Goal: Task Accomplishment & Management: Manage account settings

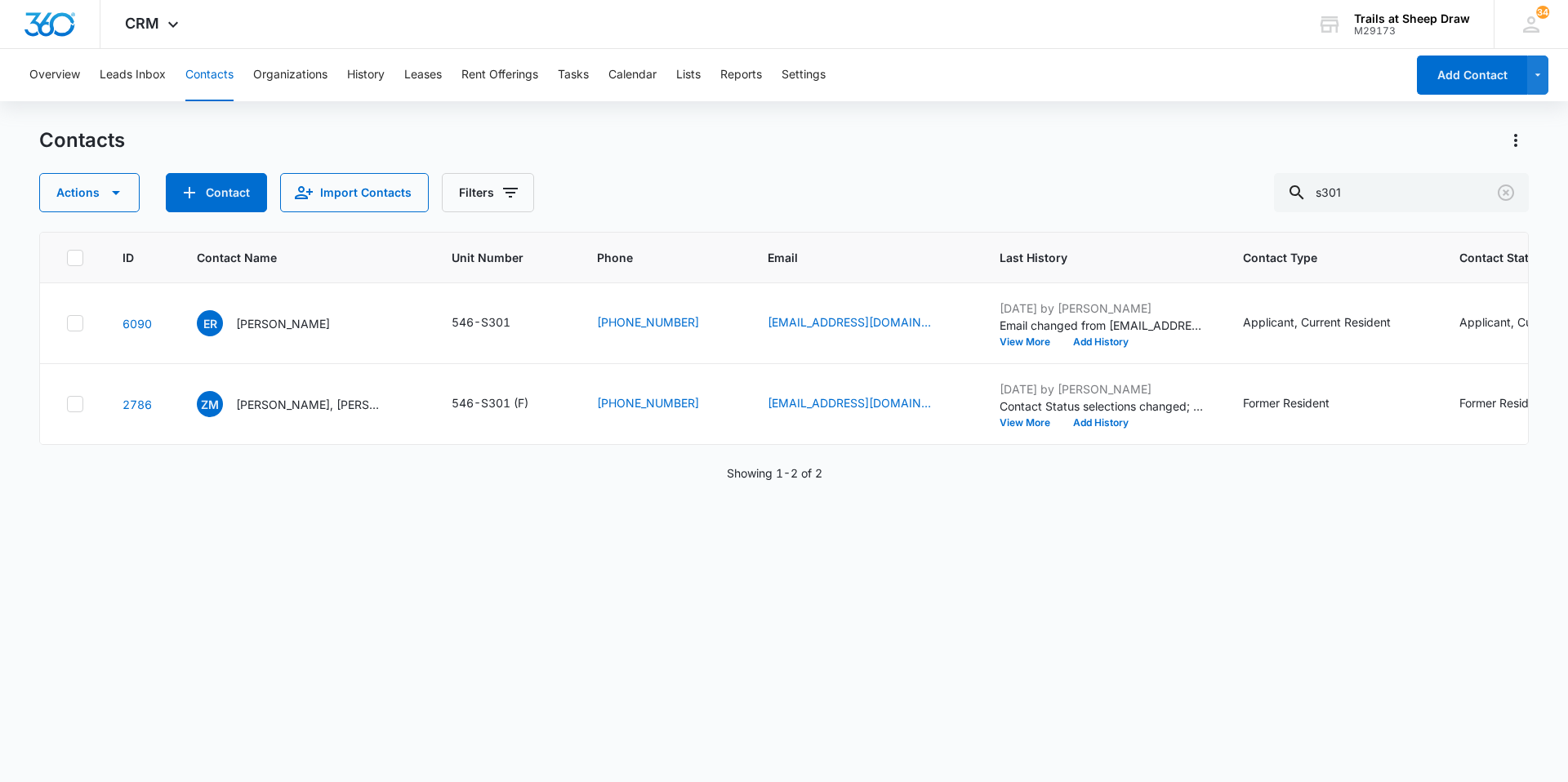
drag, startPoint x: 1406, startPoint y: 174, endPoint x: 1120, endPoint y: 187, distance: 286.3
click at [1121, 187] on div "Actions Contact Import Contacts Filters s301" at bounding box center [784, 193] width 1490 height 40
type input "y103"
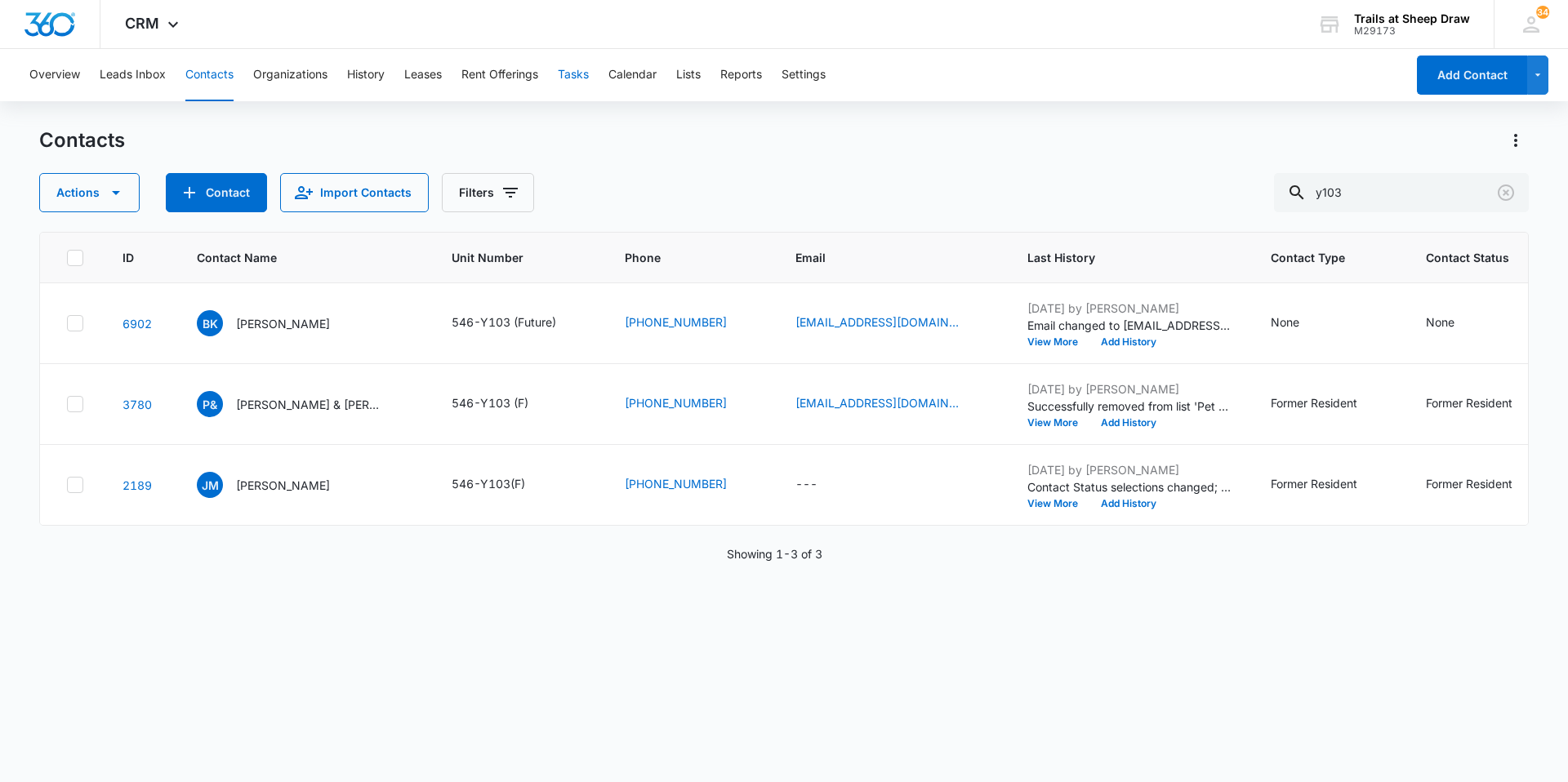
click at [589, 81] on button "Tasks" at bounding box center [573, 75] width 31 height 52
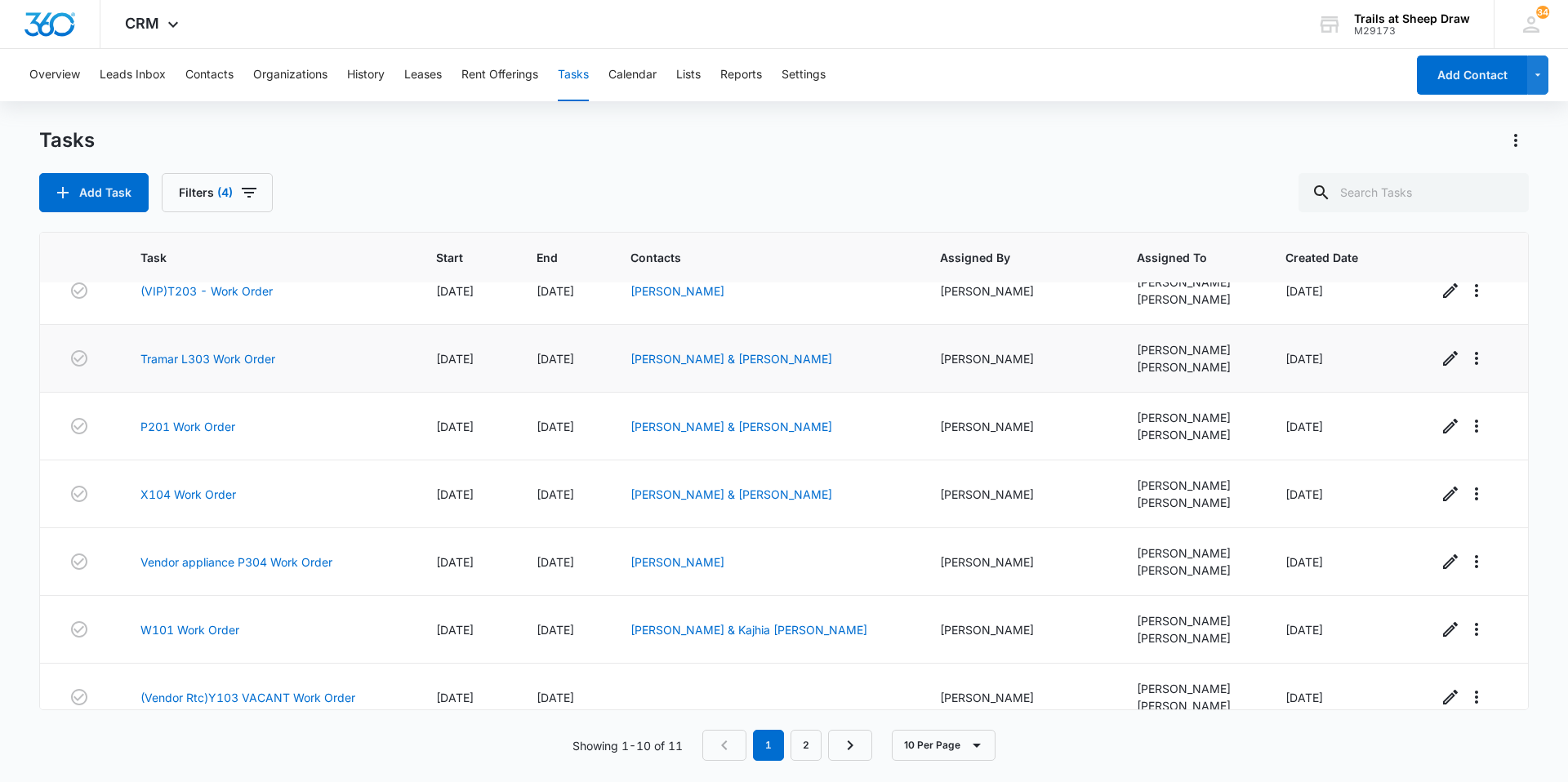
scroll to position [251, 0]
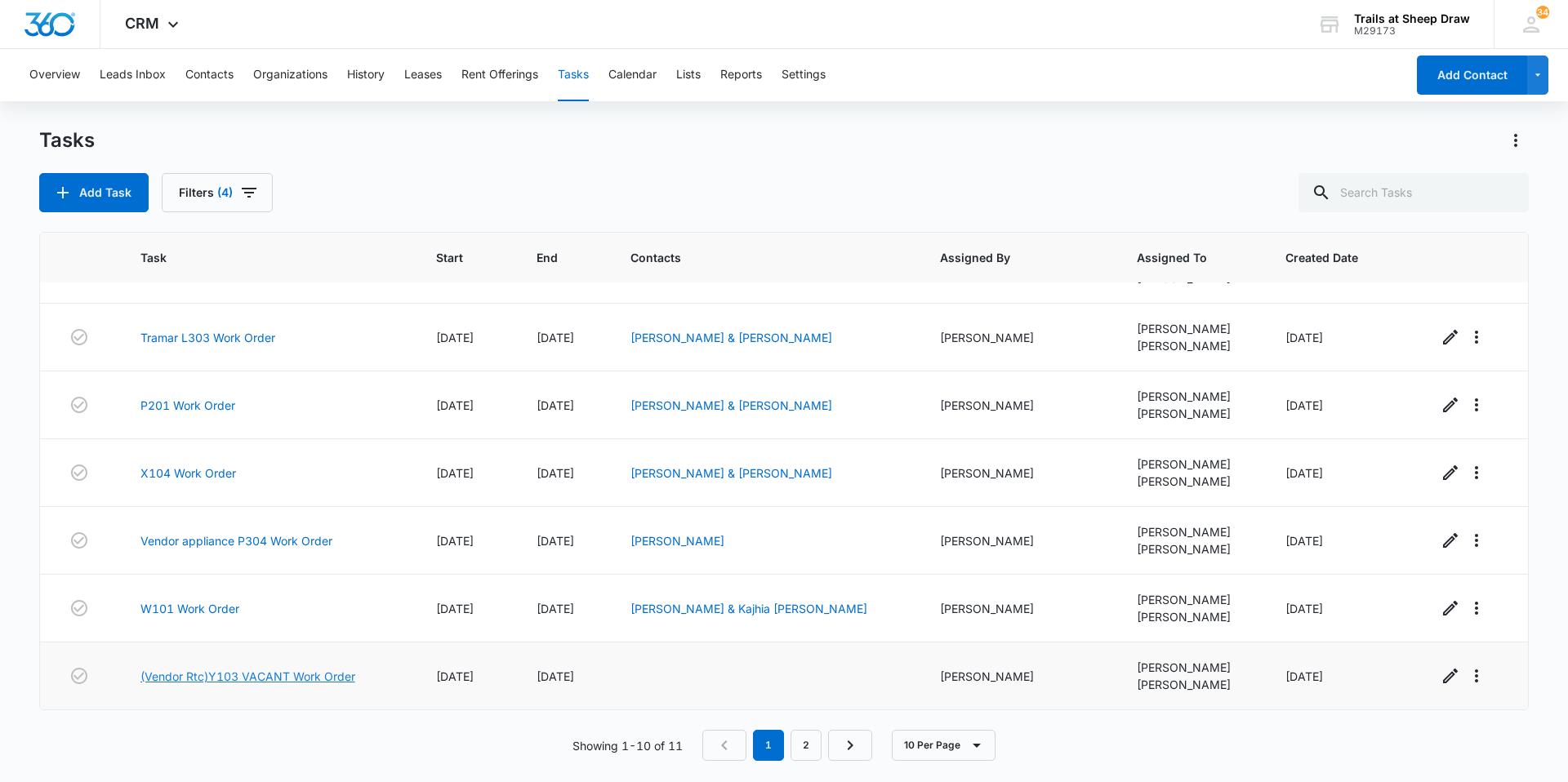
click at [328, 680] on link "(Vendor Rtc)Y103 VACANT Work Order" at bounding box center [248, 677] width 215 height 17
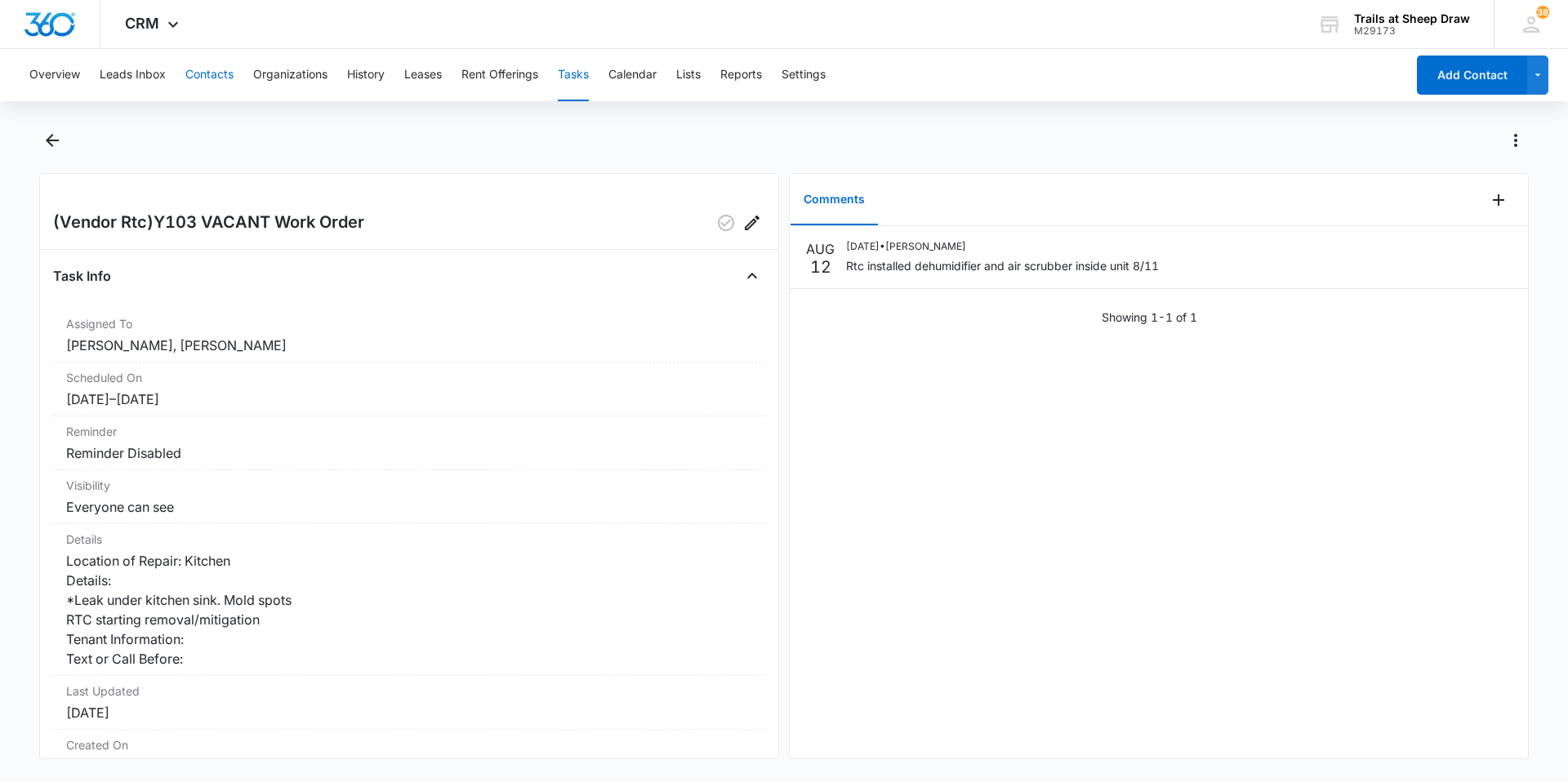
click at [225, 83] on button "Contacts" at bounding box center [209, 75] width 48 height 52
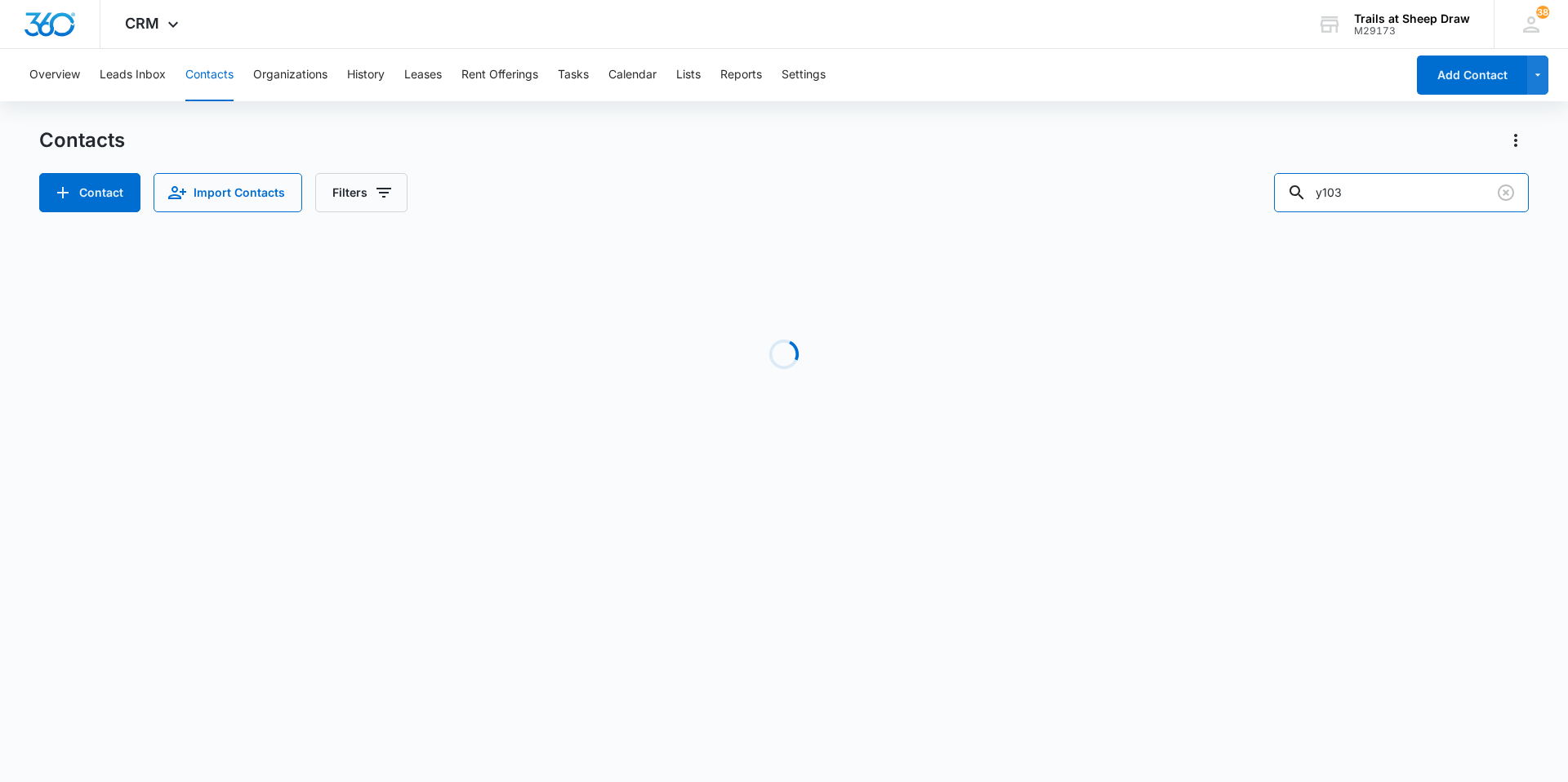
drag, startPoint x: 1430, startPoint y: 200, endPoint x: 992, endPoint y: 185, distance: 438.3
click at [1000, 184] on div "Contact Import Contacts Filters y103" at bounding box center [784, 193] width 1490 height 40
type input "t201"
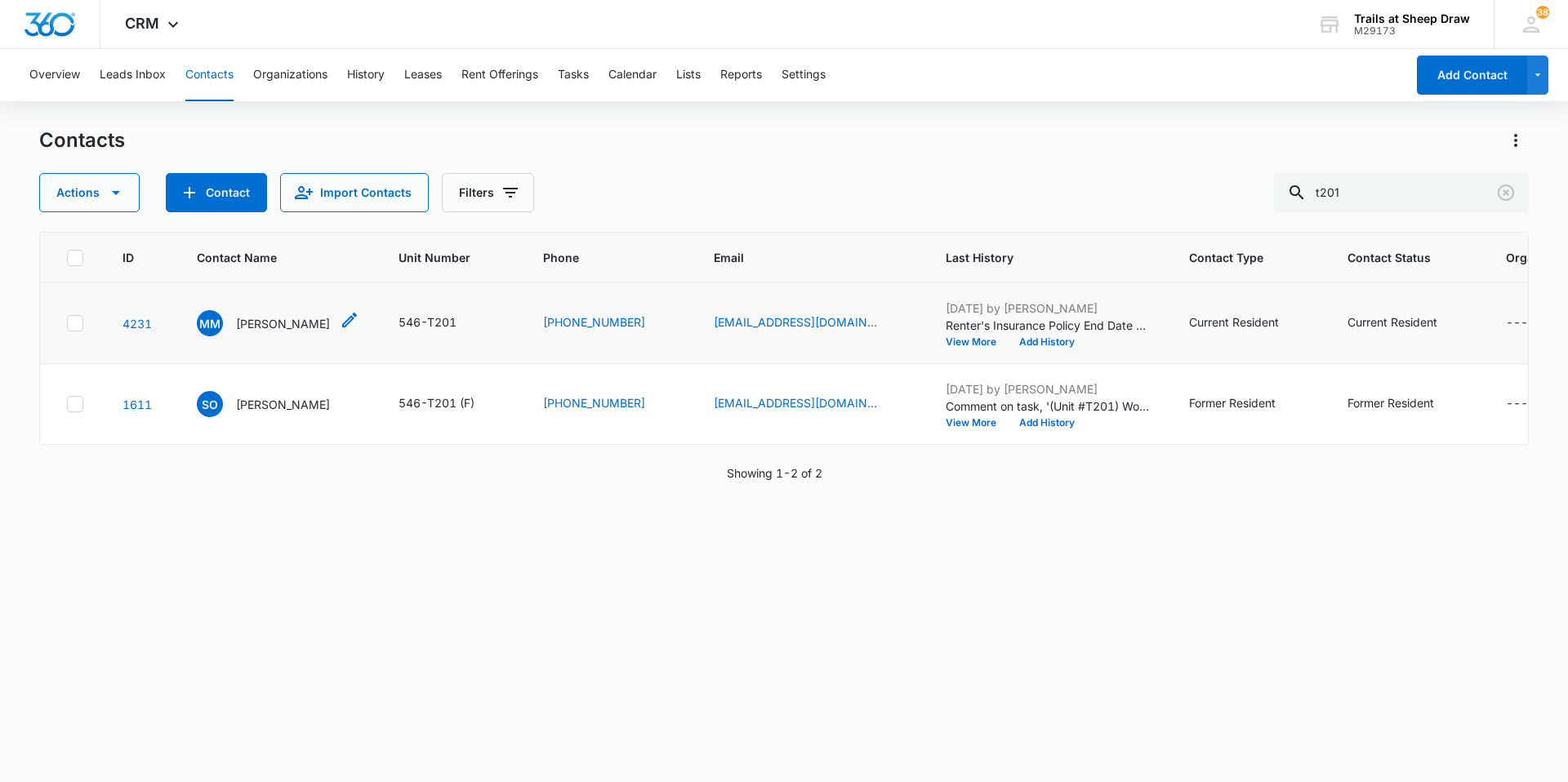
drag, startPoint x: 305, startPoint y: 333, endPoint x: 307, endPoint y: 323, distance: 10.2
drag, startPoint x: 307, startPoint y: 323, endPoint x: 285, endPoint y: 319, distance: 22.4
click at [285, 319] on p "[PERSON_NAME]" at bounding box center [283, 324] width 94 height 17
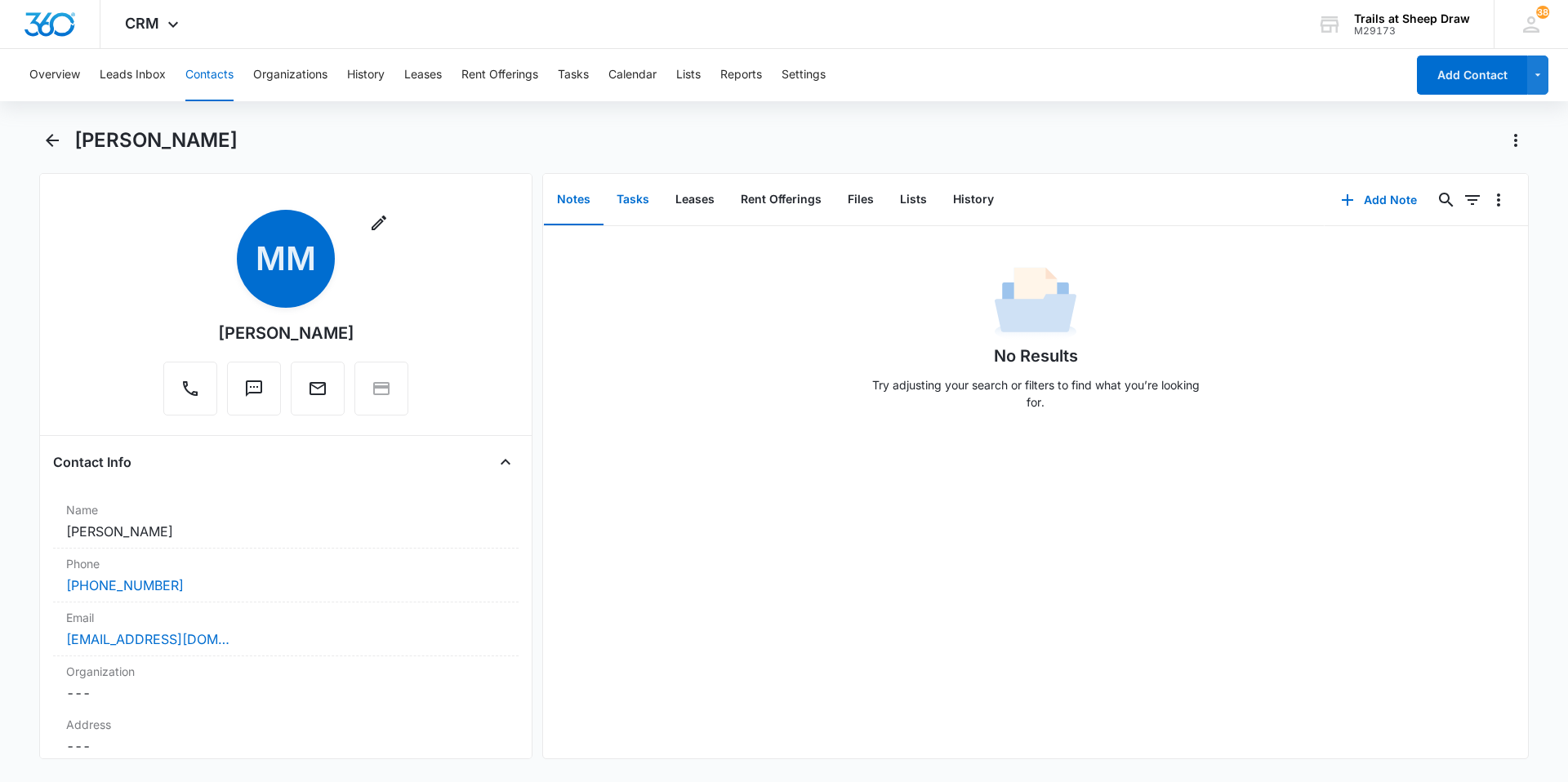
click at [626, 201] on button "Tasks" at bounding box center [633, 200] width 59 height 51
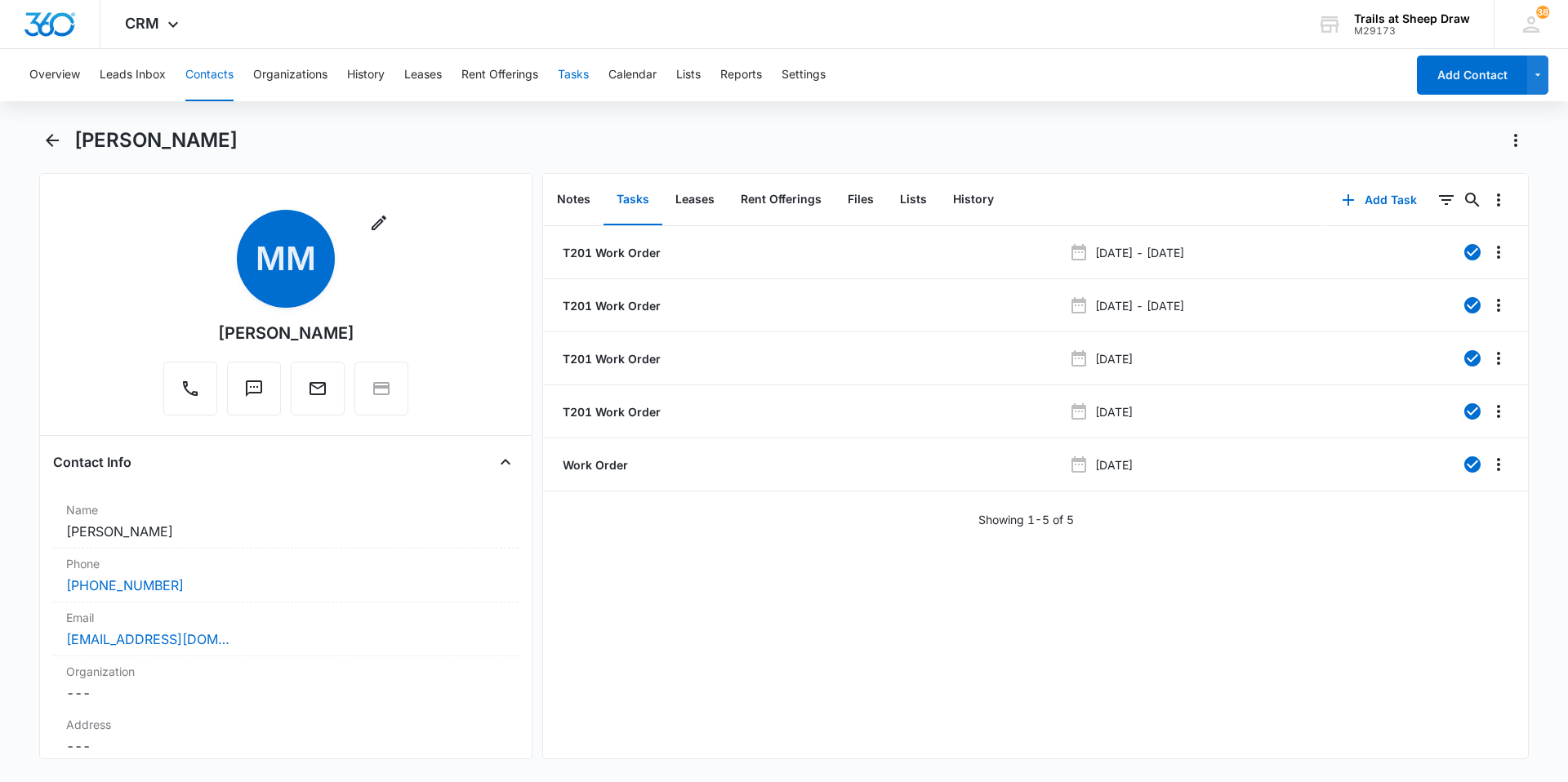
click at [574, 78] on button "Tasks" at bounding box center [573, 75] width 31 height 52
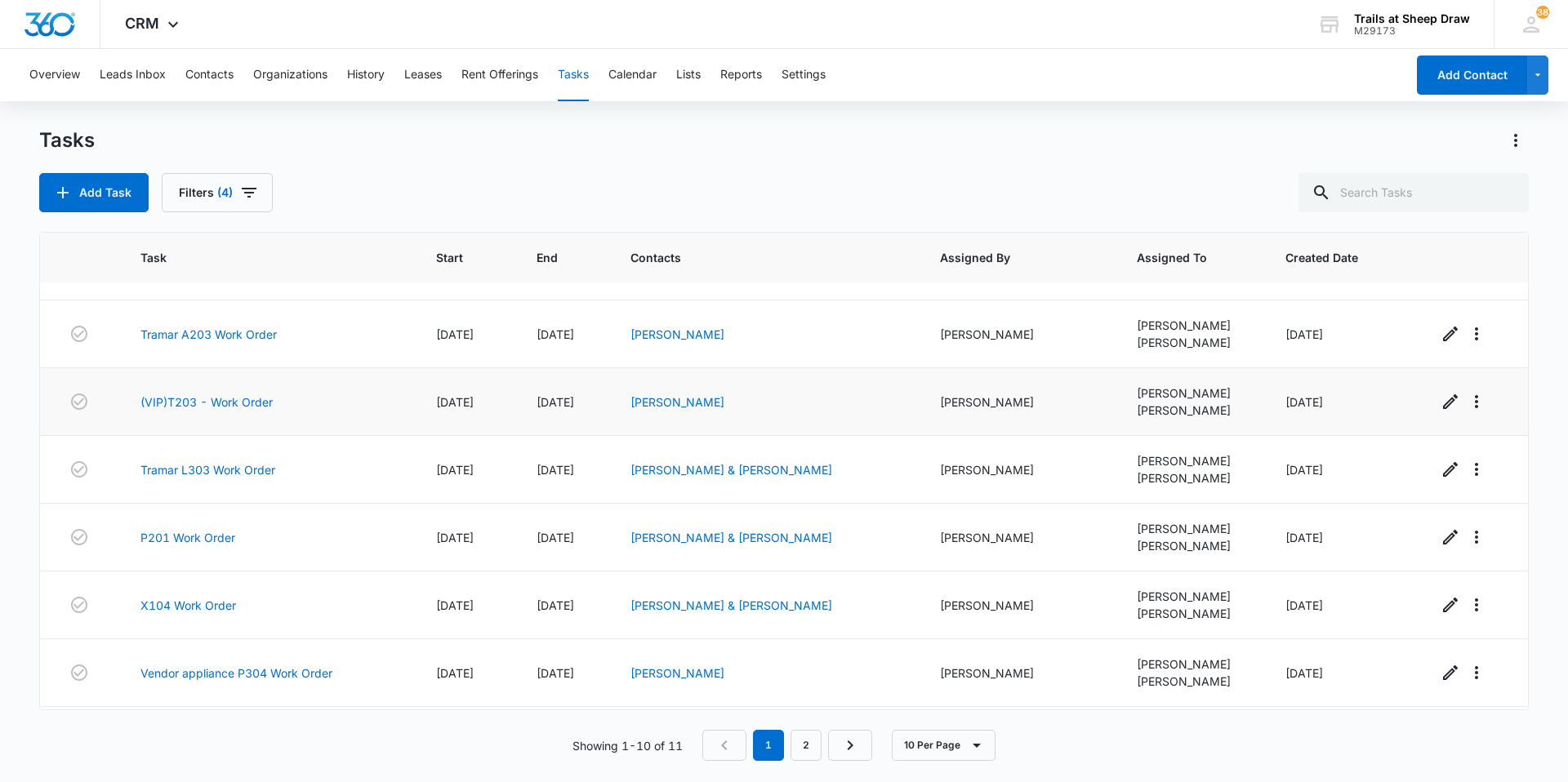
scroll to position [251, 0]
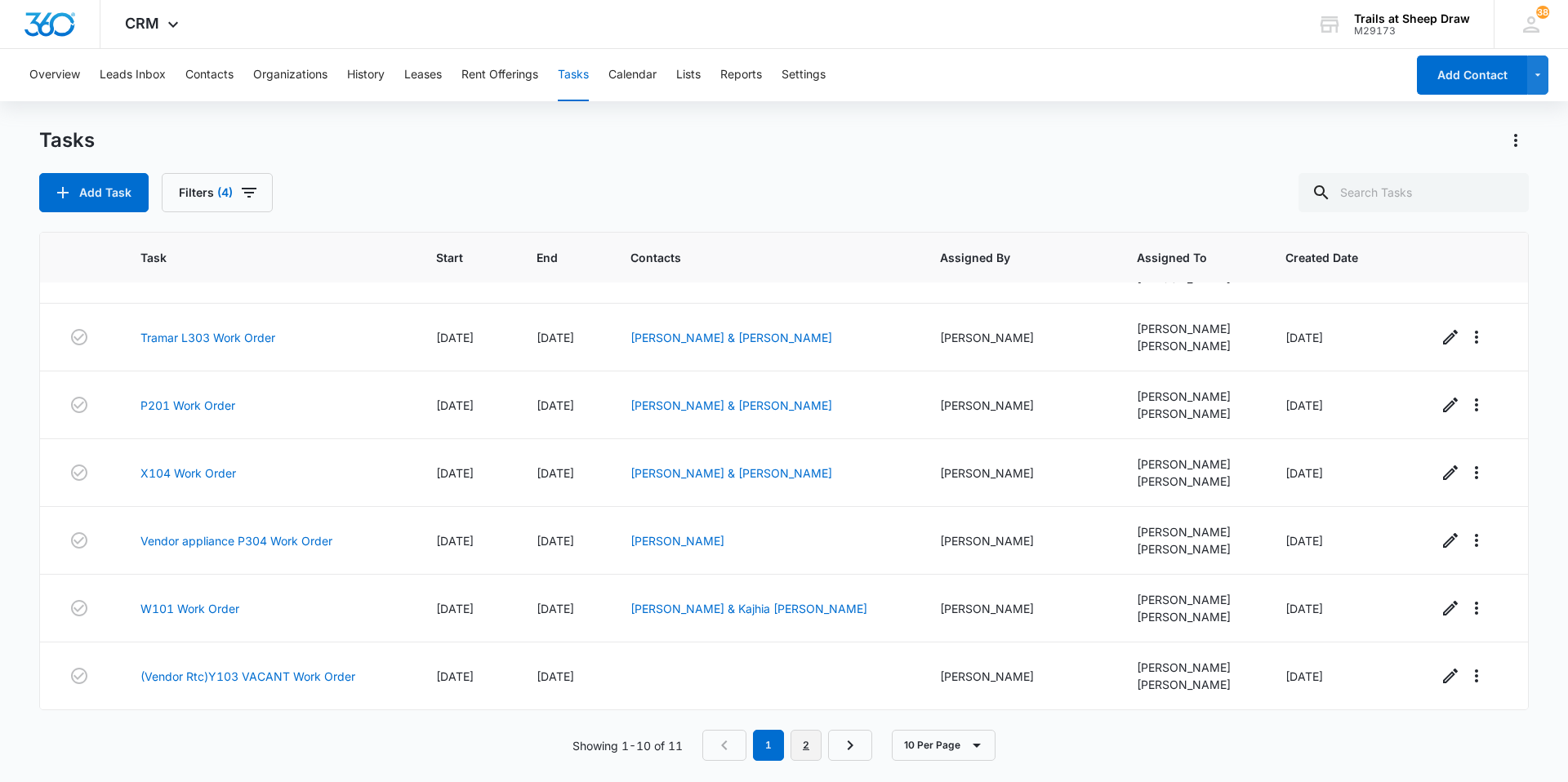
click at [813, 748] on link "2" at bounding box center [806, 745] width 31 height 31
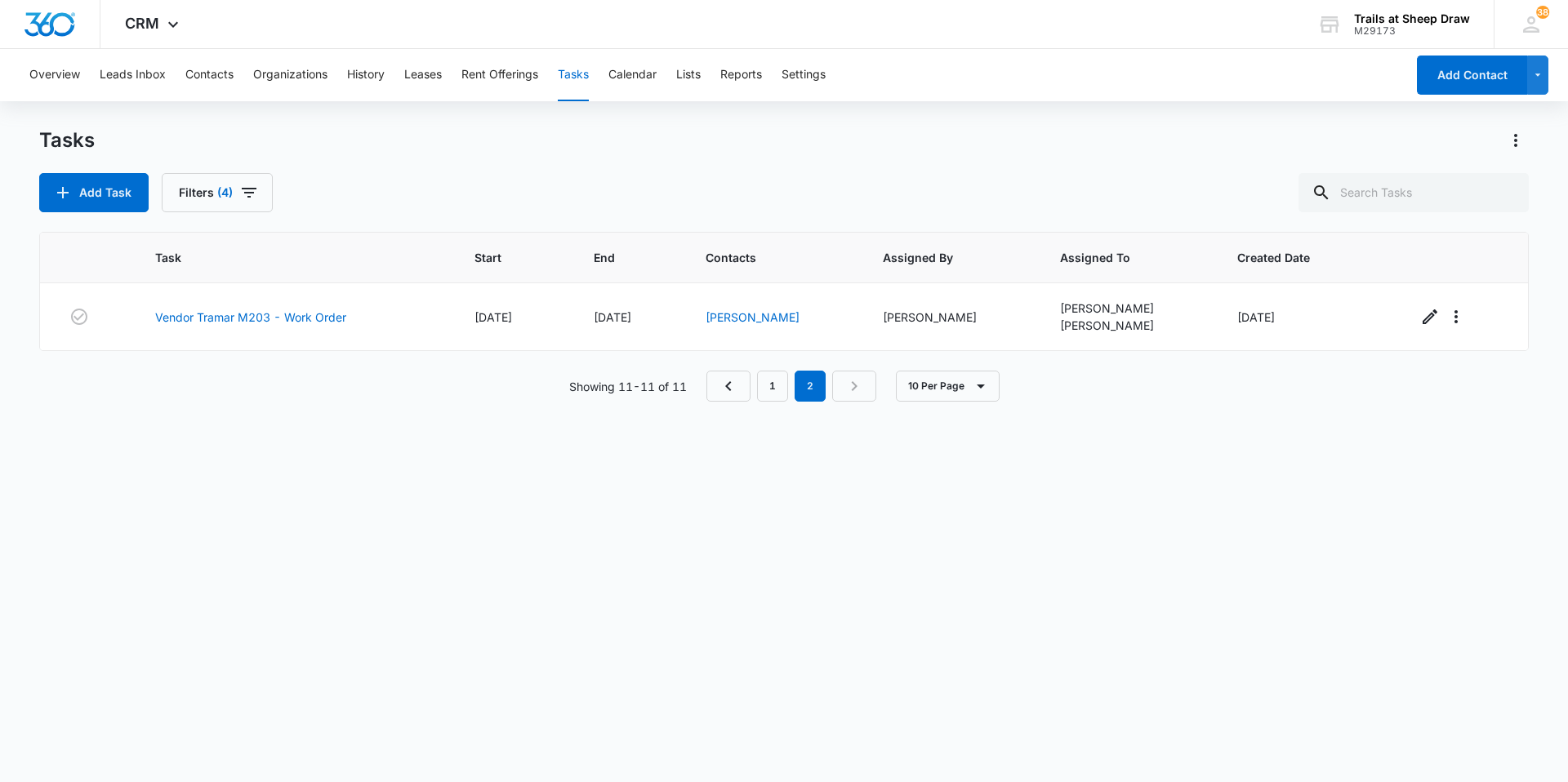
scroll to position [0, 0]
click at [768, 394] on link "1" at bounding box center [772, 386] width 31 height 31
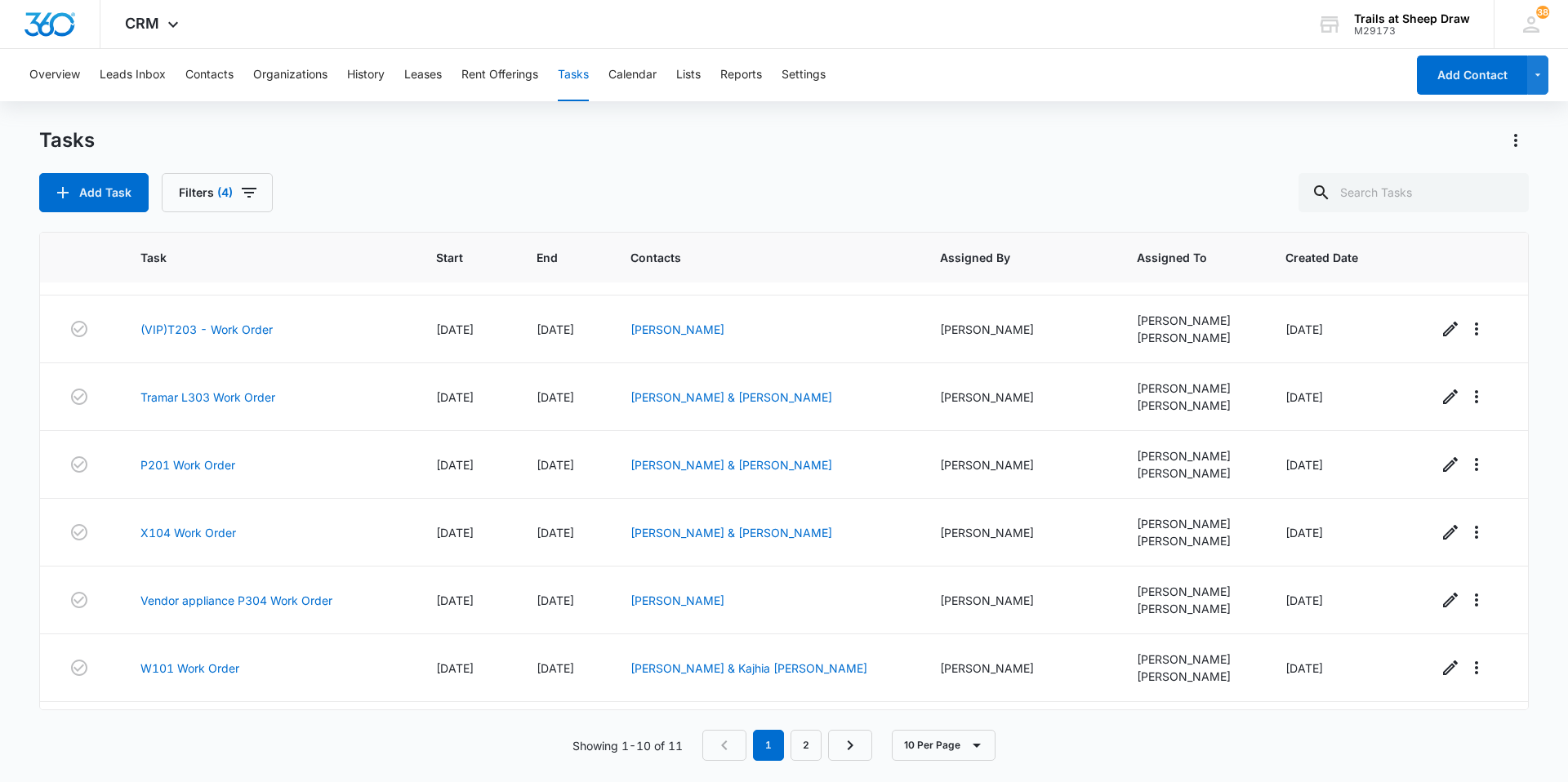
scroll to position [251, 0]
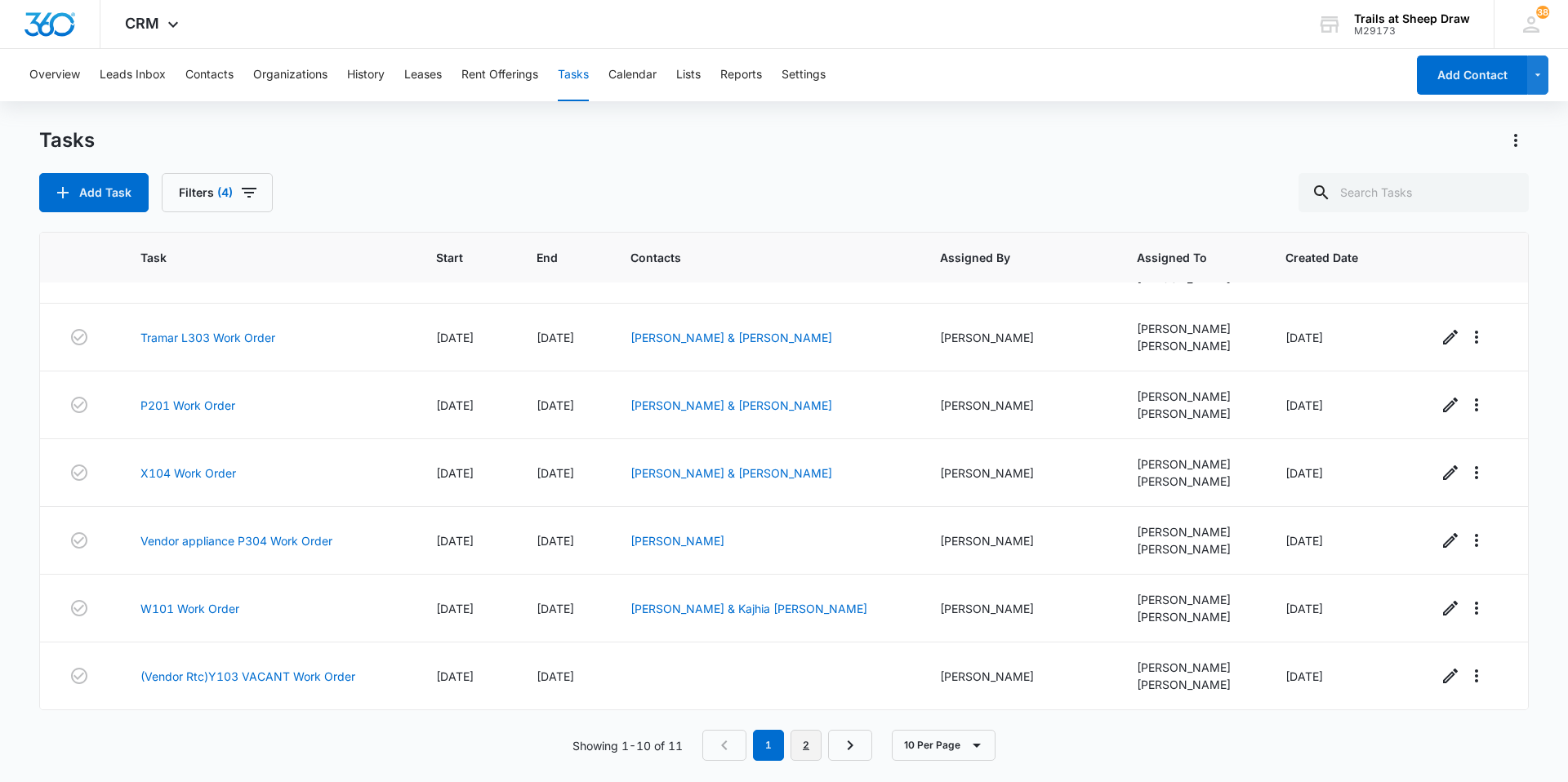
click at [799, 753] on link "2" at bounding box center [806, 745] width 31 height 31
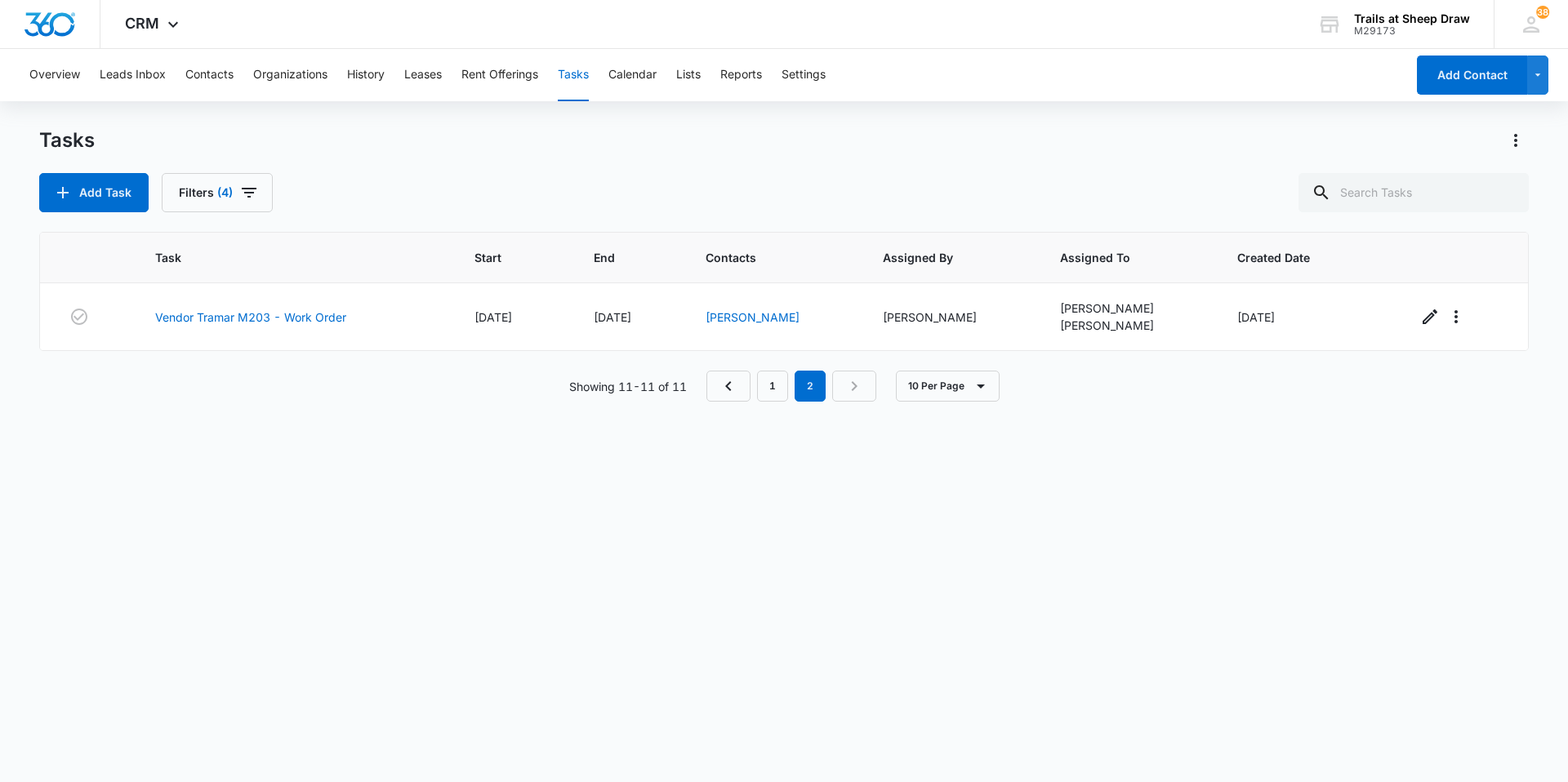
scroll to position [0, 0]
click at [780, 387] on link "1" at bounding box center [772, 386] width 31 height 31
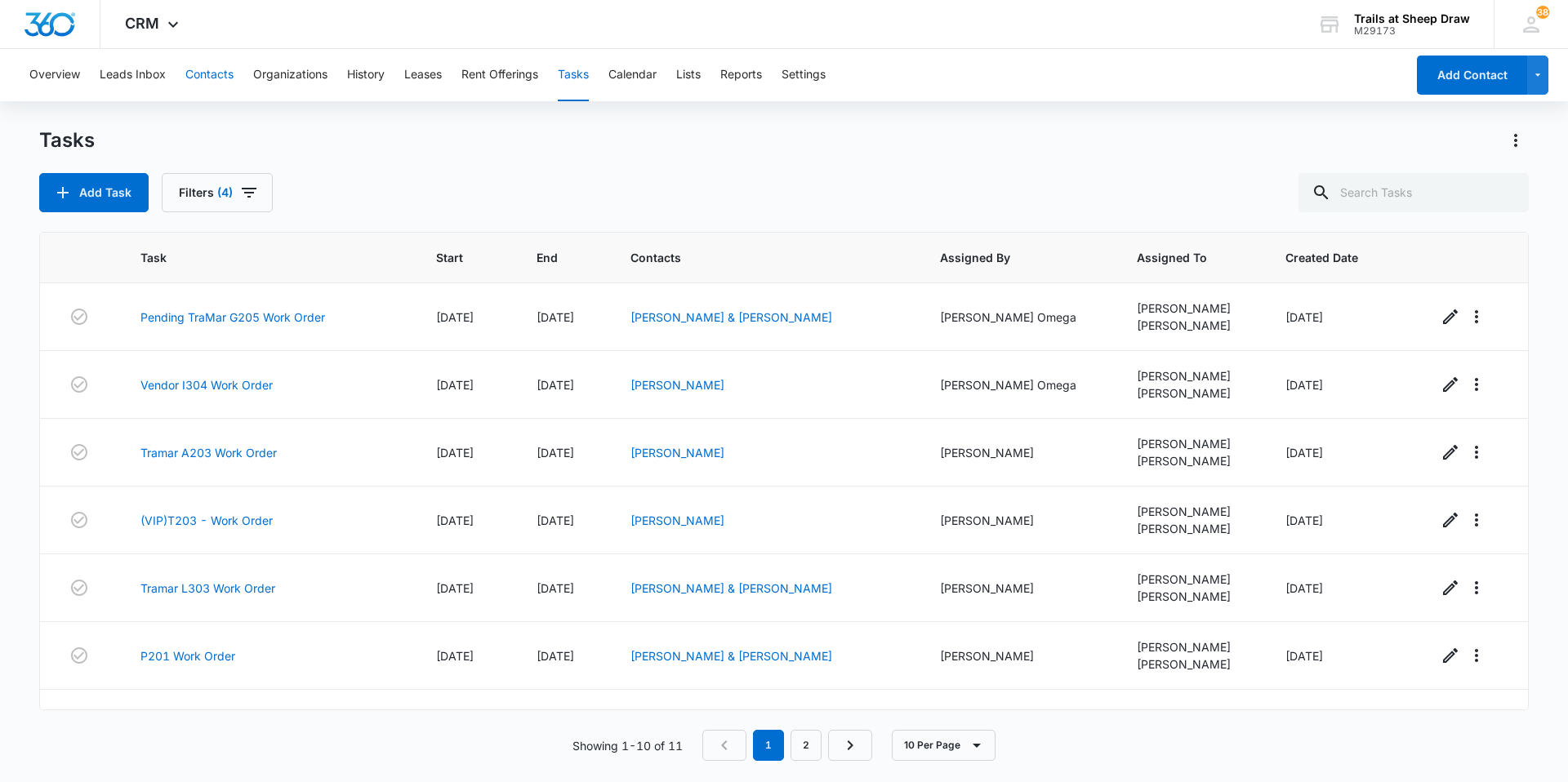
click at [210, 67] on button "Contacts" at bounding box center [209, 75] width 48 height 52
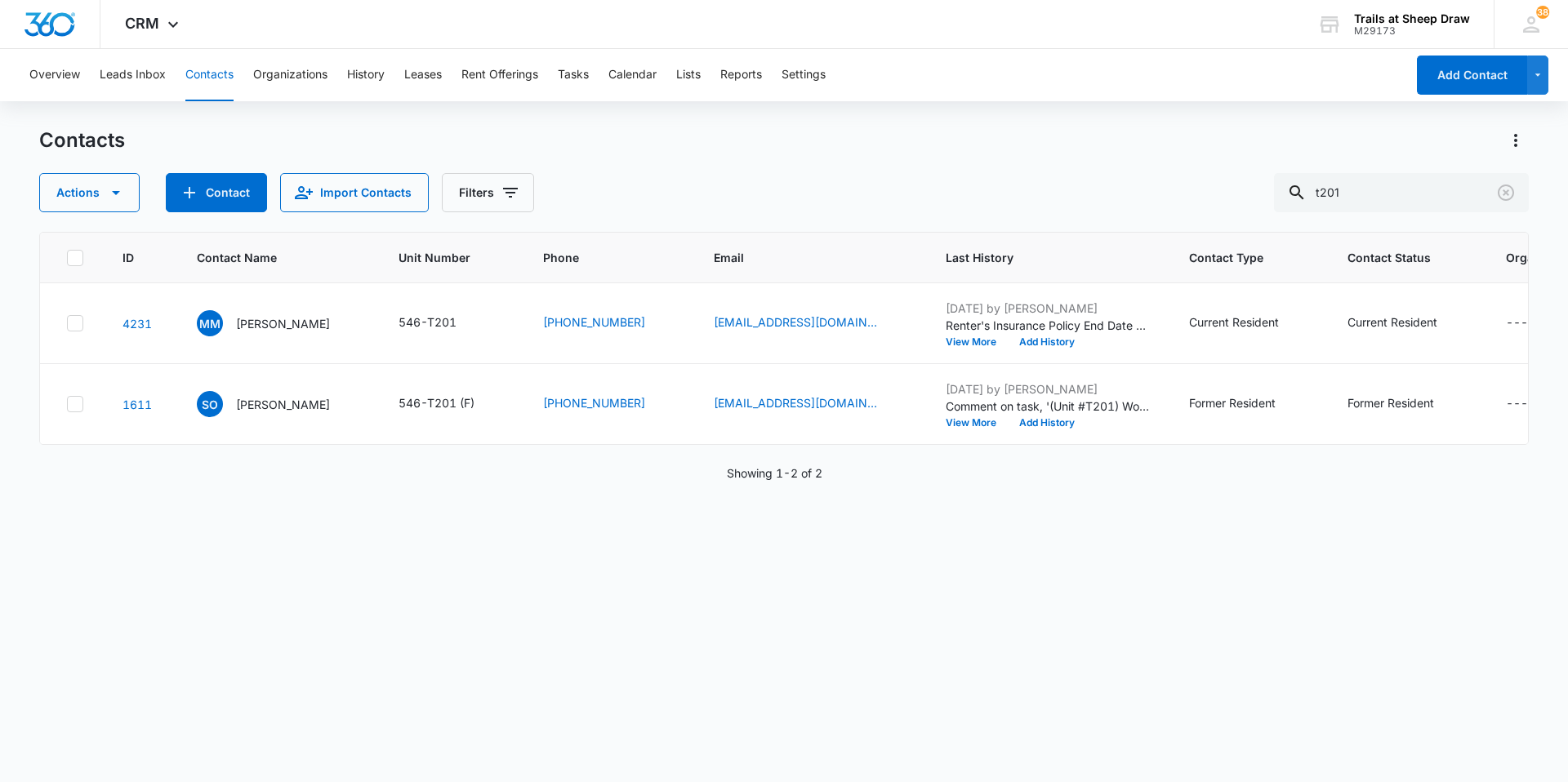
drag, startPoint x: 1417, startPoint y: 216, endPoint x: 1024, endPoint y: 227, distance: 393.2
click at [1043, 218] on div "Contacts Actions Contact Import Contacts Filters t201 ID Contact Name Unit Numb…" at bounding box center [784, 453] width 1490 height 653
click at [1421, 207] on input "t201" at bounding box center [1401, 193] width 255 height 40
type input "t"
type input "t101"
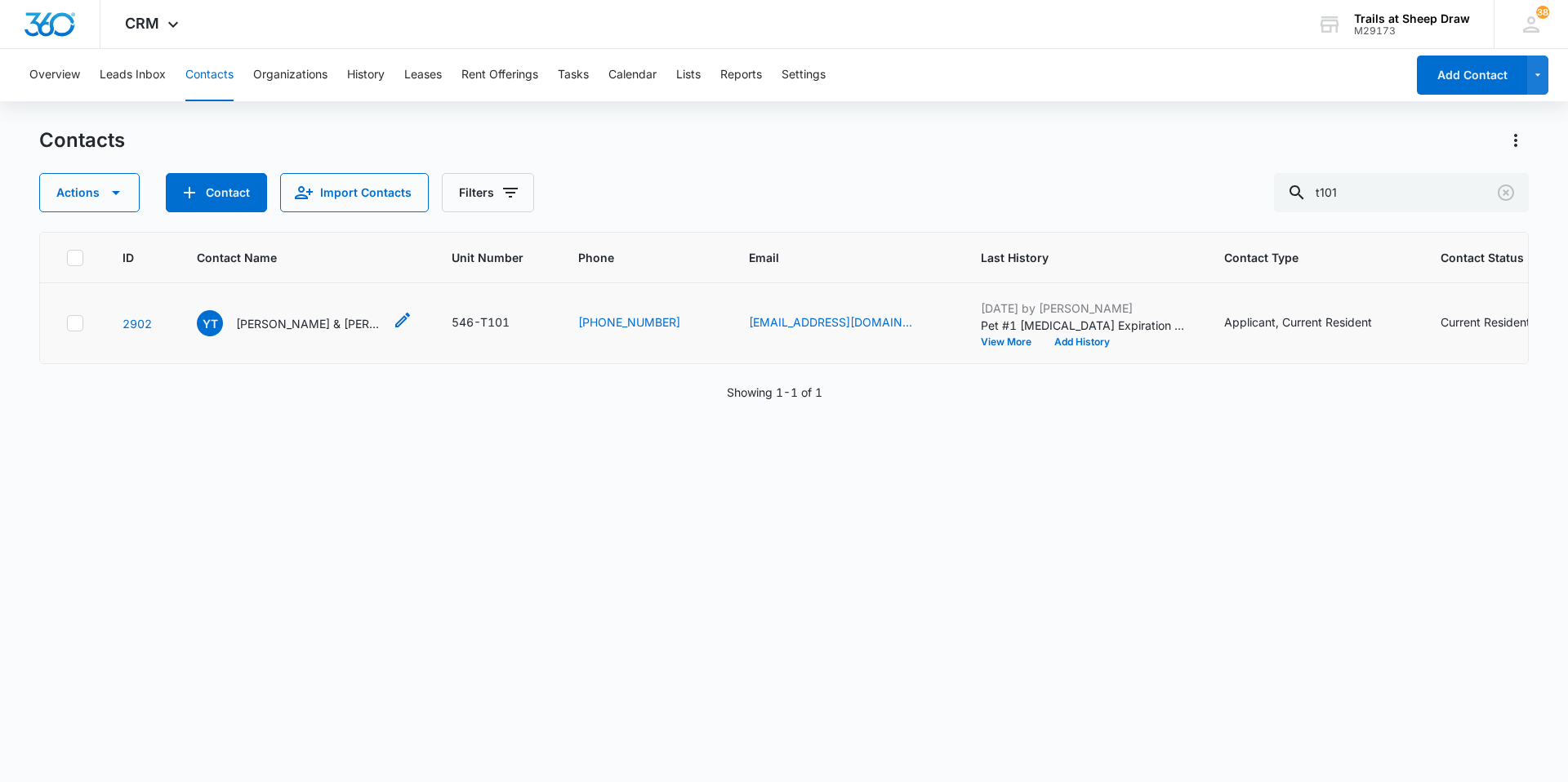
click at [315, 322] on p "[PERSON_NAME] & [PERSON_NAME]" at bounding box center [310, 324] width 147 height 17
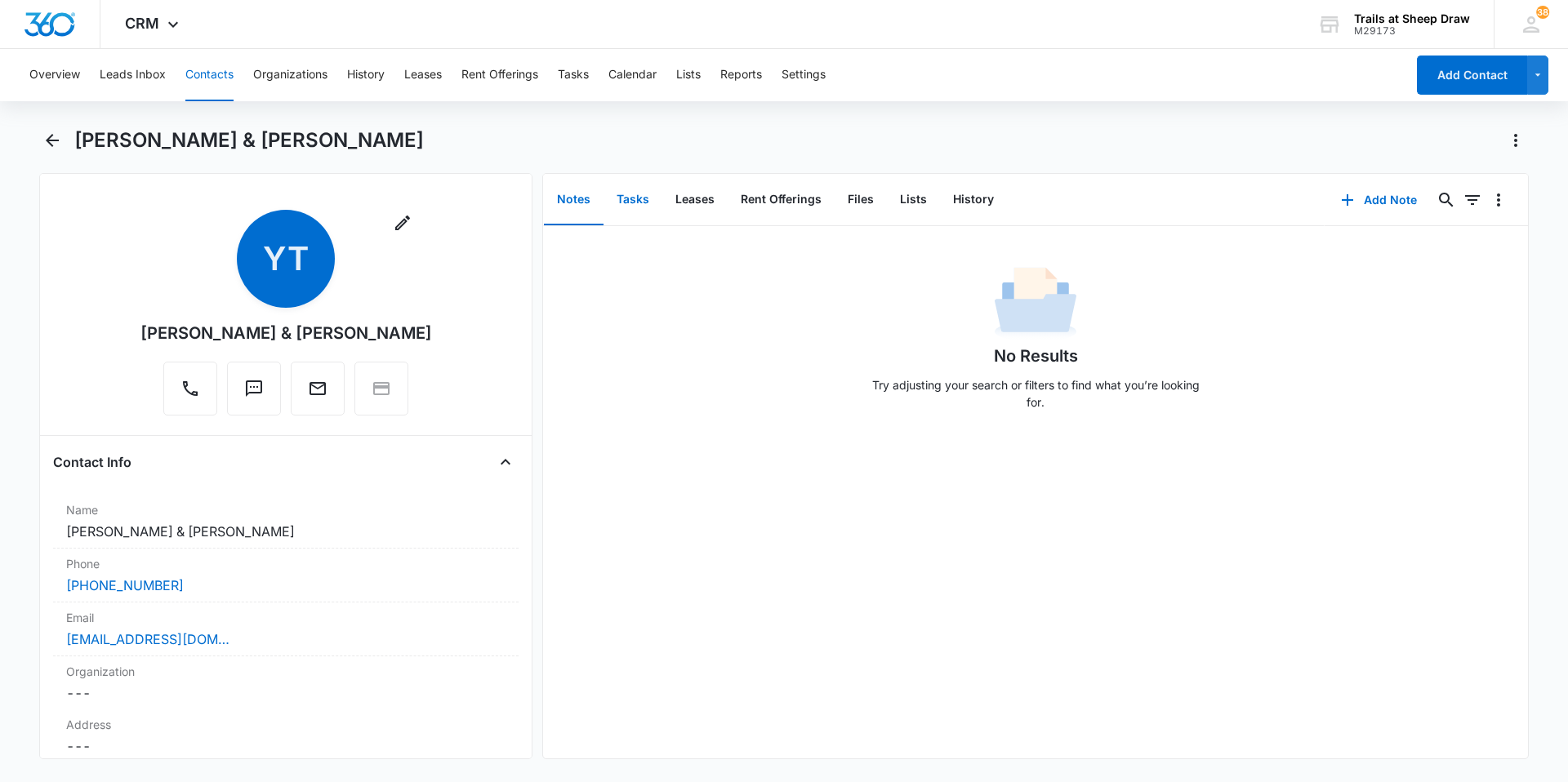
click at [628, 202] on button "Tasks" at bounding box center [633, 200] width 59 height 51
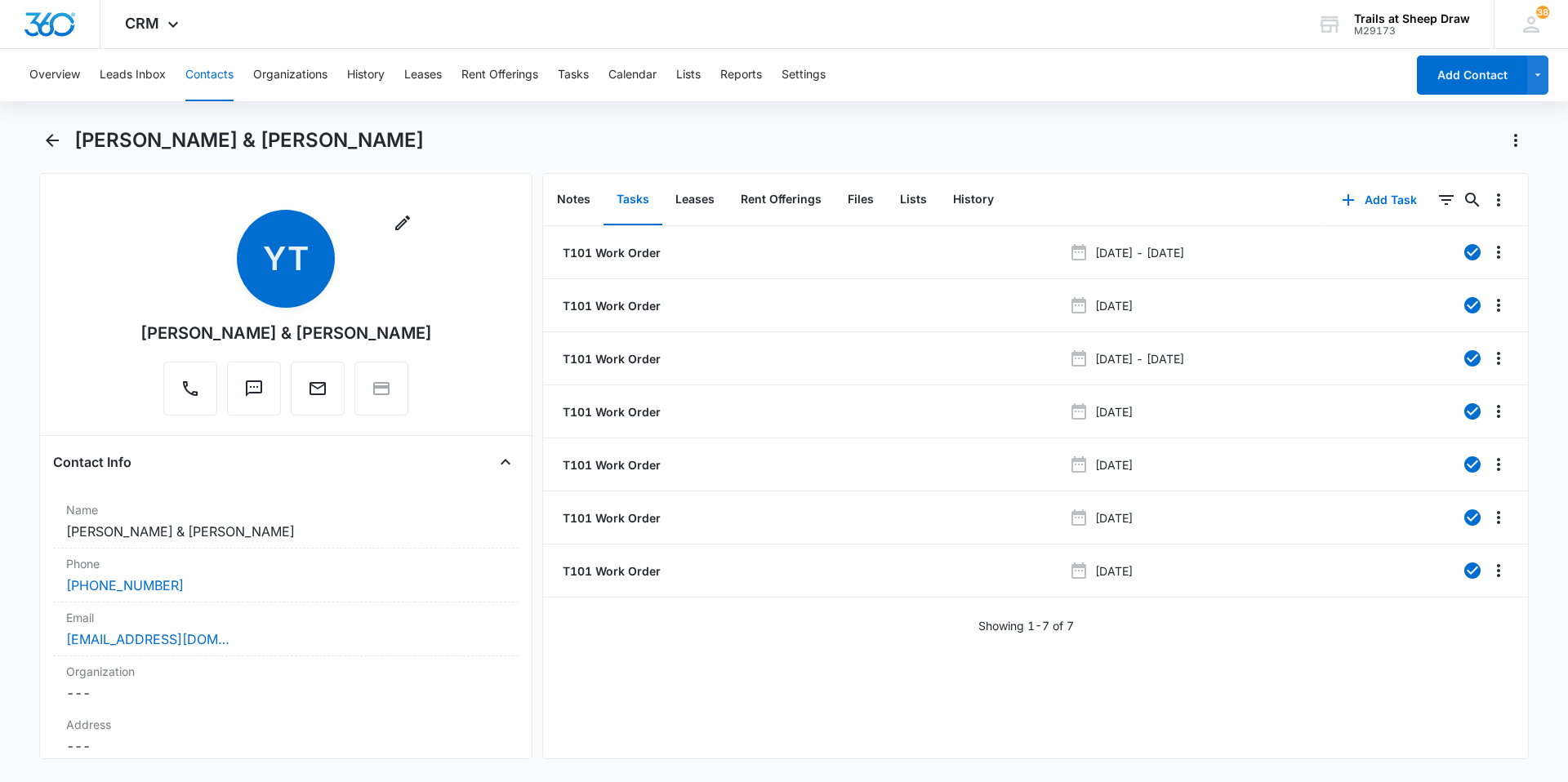
click at [219, 82] on button "Contacts" at bounding box center [209, 75] width 48 height 52
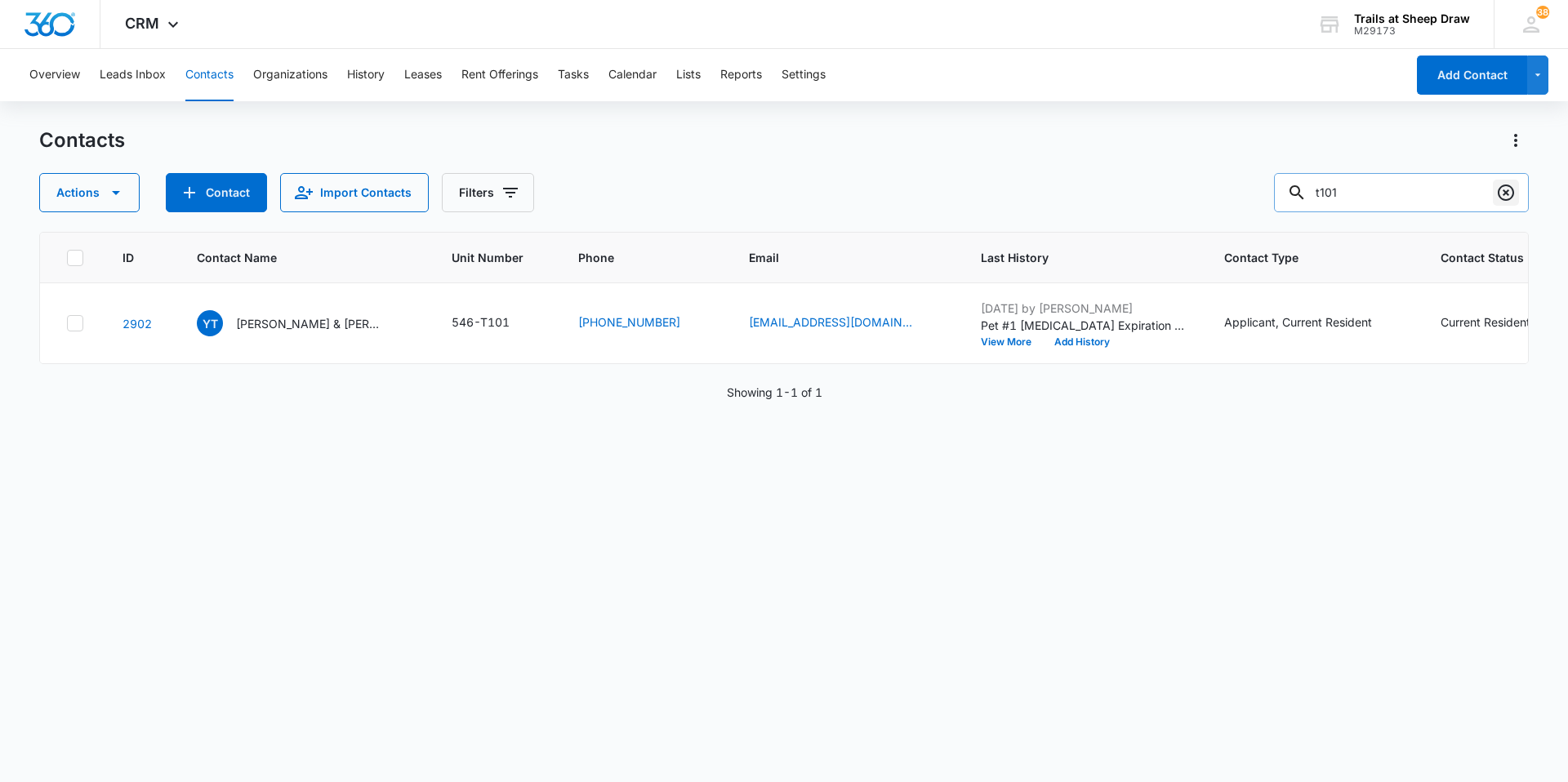
click at [1510, 192] on icon "Clear" at bounding box center [1505, 193] width 19 height 19
